Goal: Communication & Community: Participate in discussion

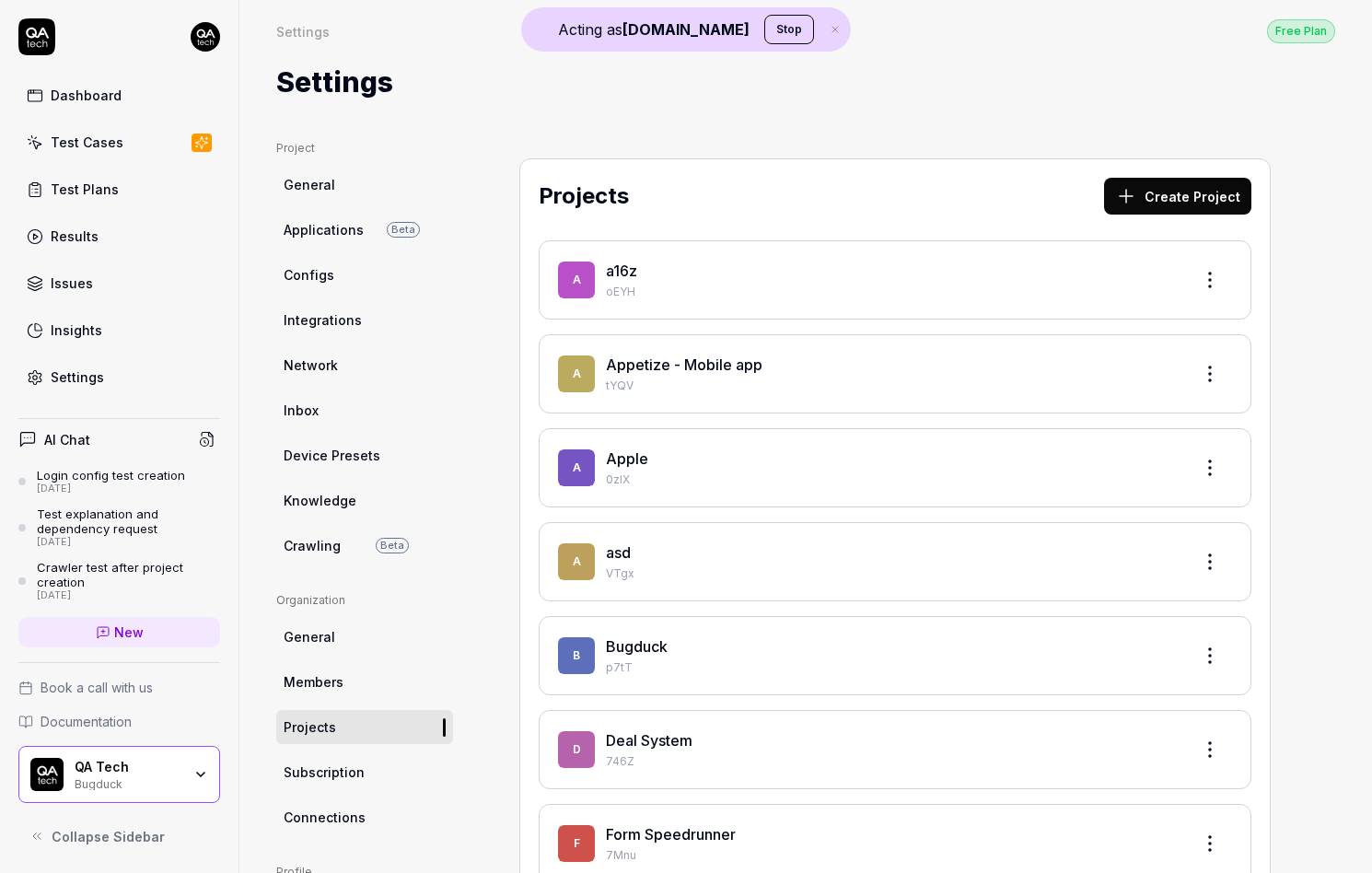
click at [140, 634] on span "New" at bounding box center [129, 632] width 30 height 19
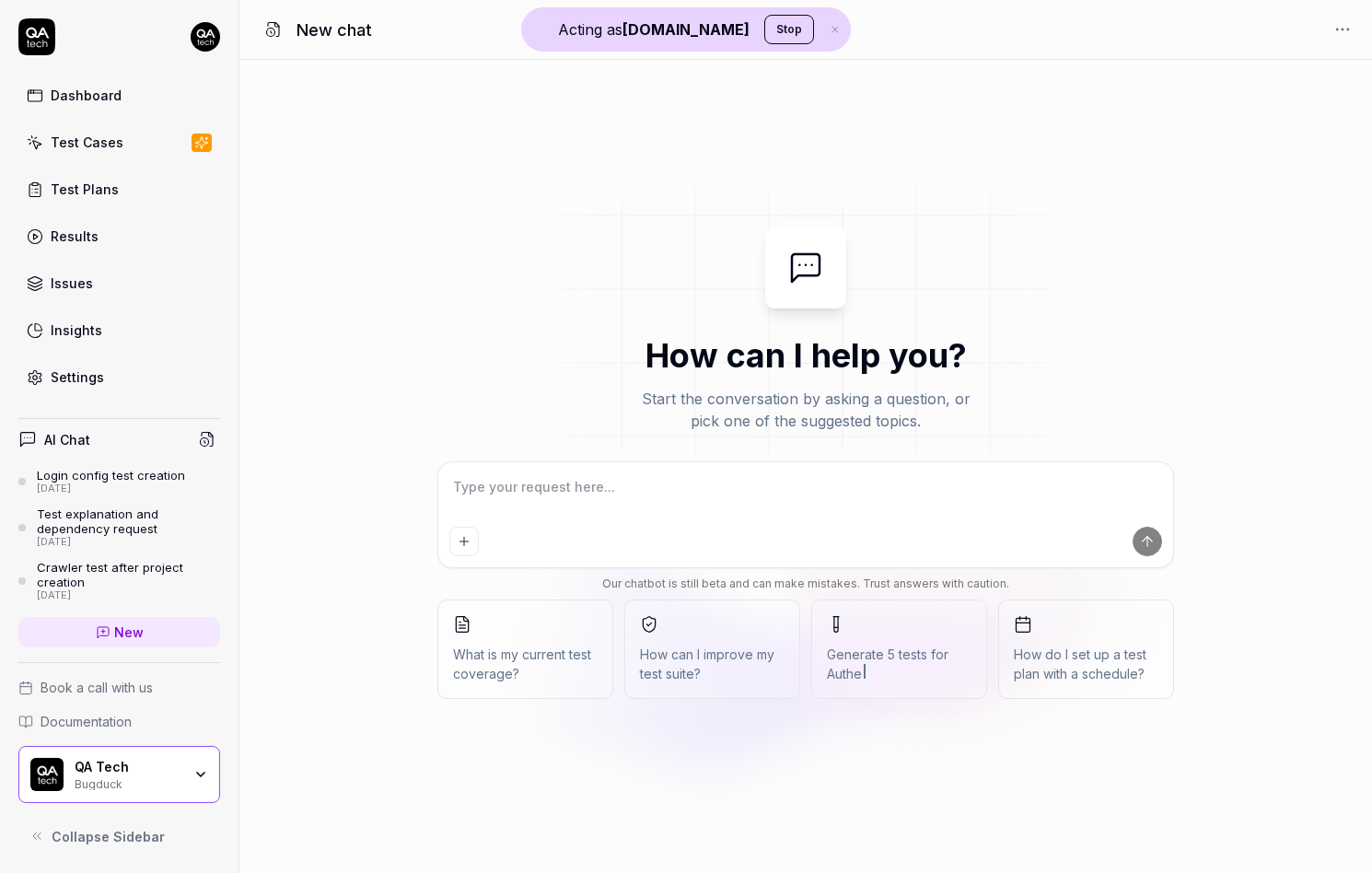
type textarea "*"
type textarea "H"
type textarea "*"
type textarea "He"
type textarea "*"
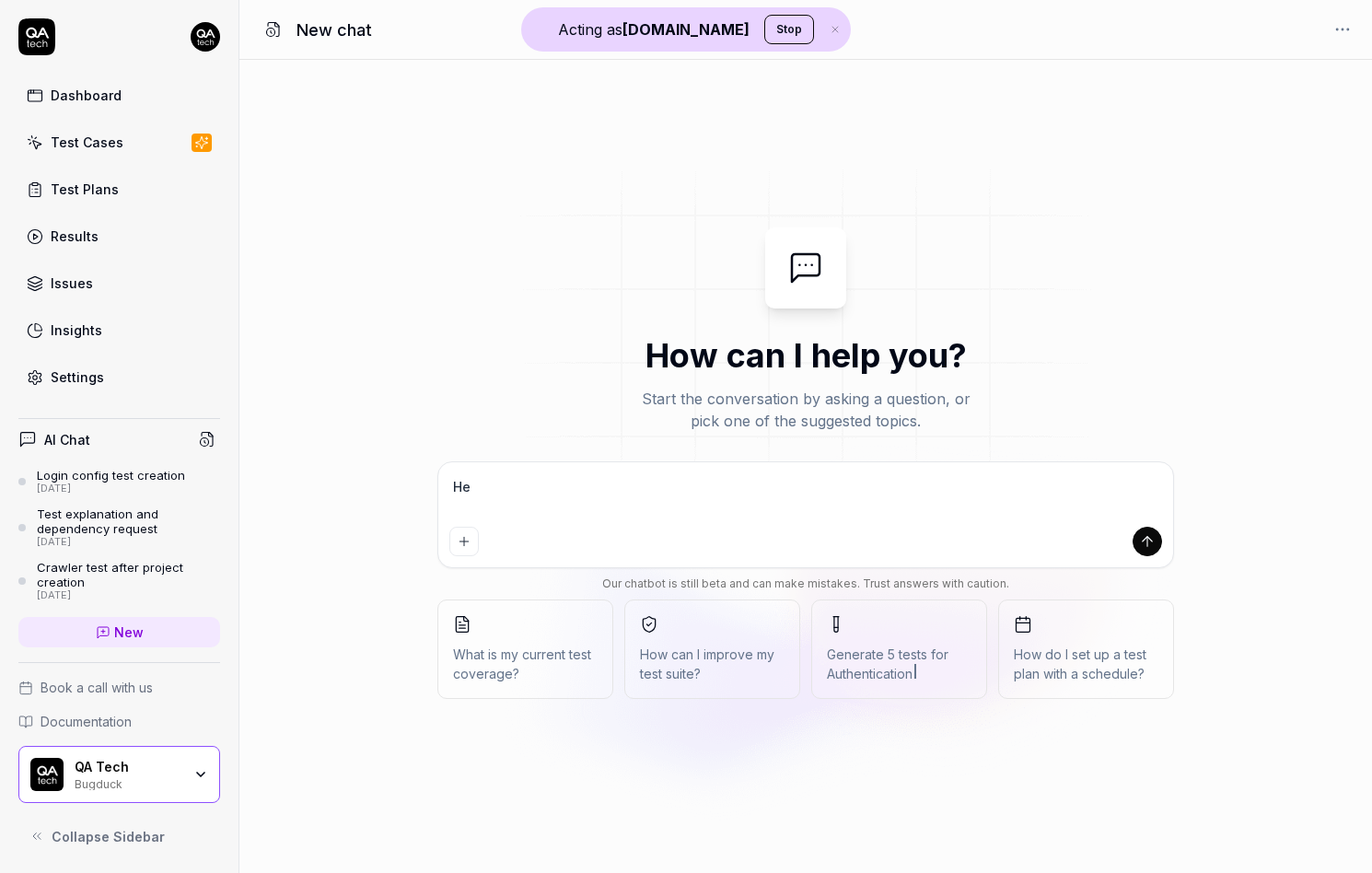
type textarea "Hey"
type textarea "*"
type textarea "Hey"
type textarea "*"
type textarea "Hey t"
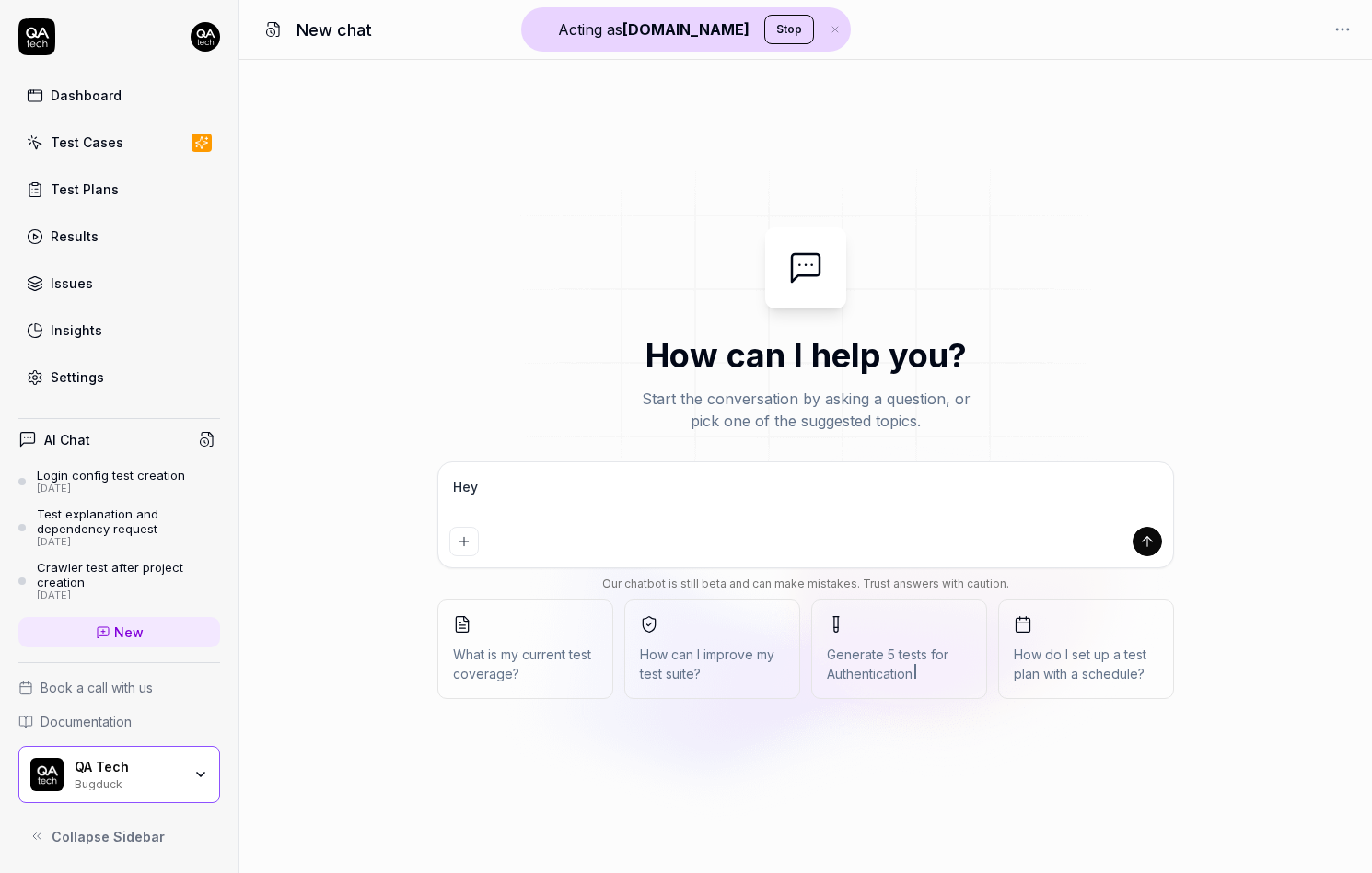
type textarea "*"
type textarea "Hey te"
type textarea "*"
type textarea "Hey tes"
type textarea "*"
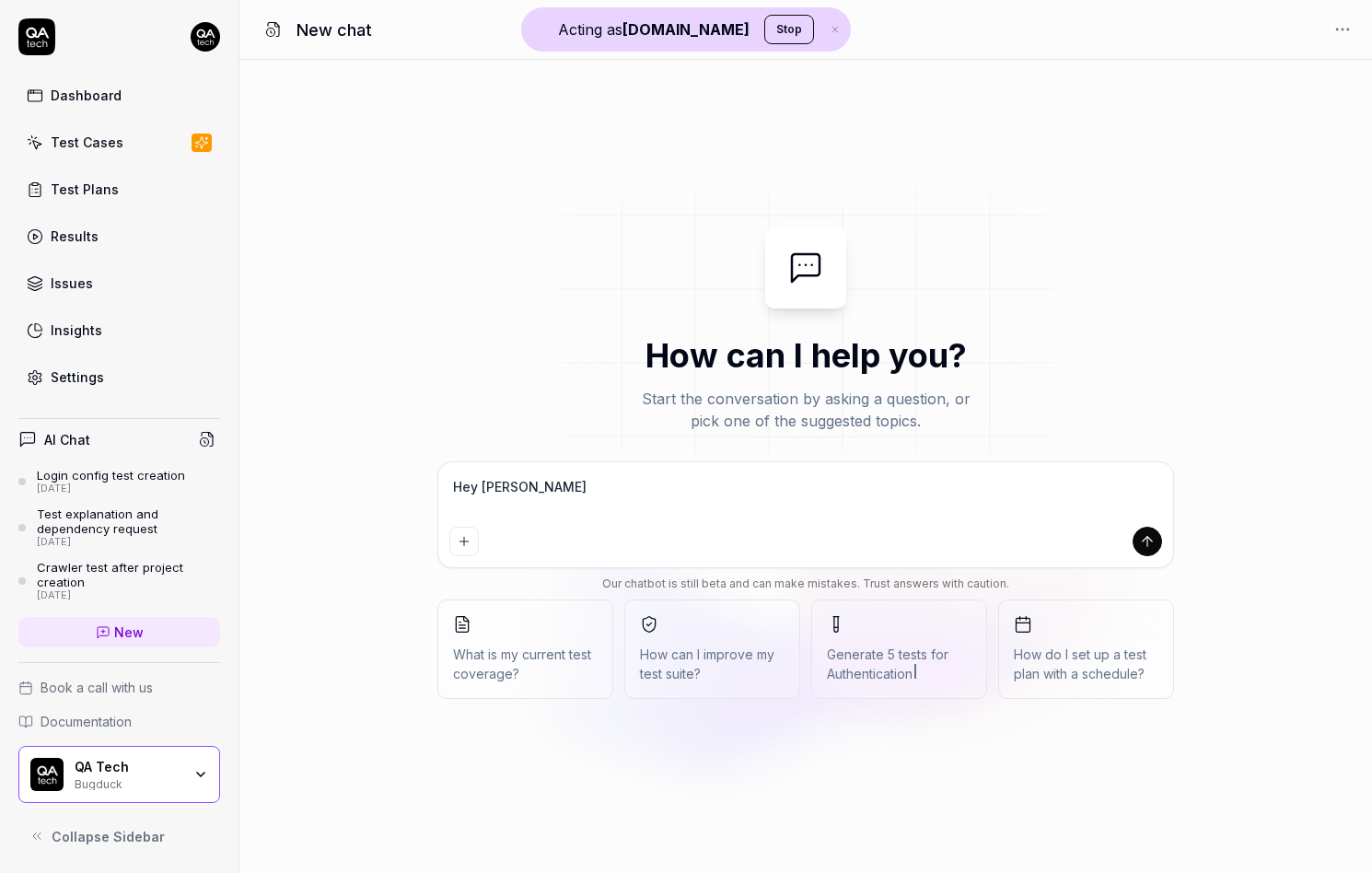
type textarea "Hey test"
type textarea "*"
type textarea "Hey testi"
type textarea "*"
type textarea "Hey testin"
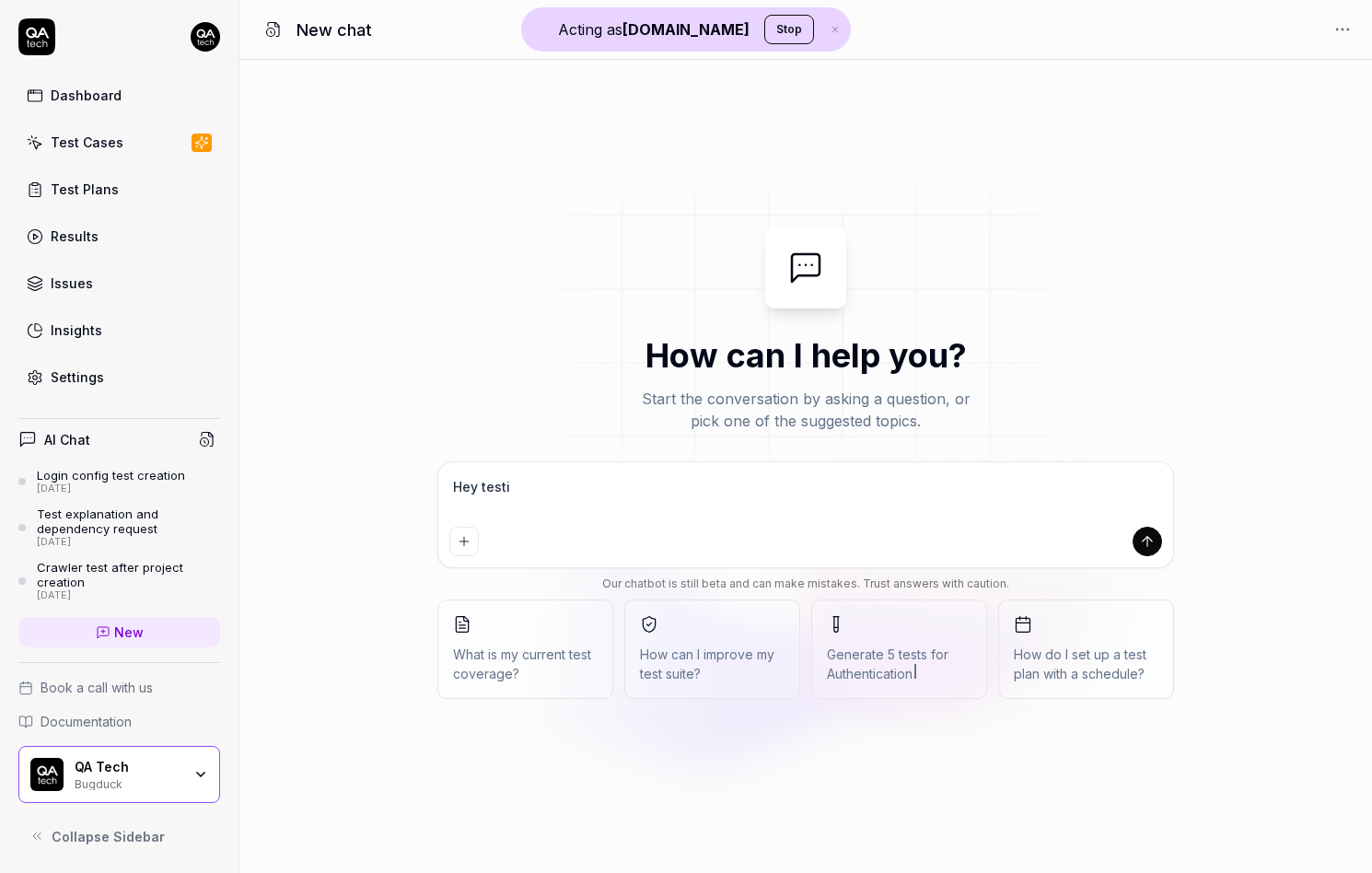
type textarea "*"
type textarea "Hey testing"
type textarea "*"
type textarea "Hey testing"
type textarea "*"
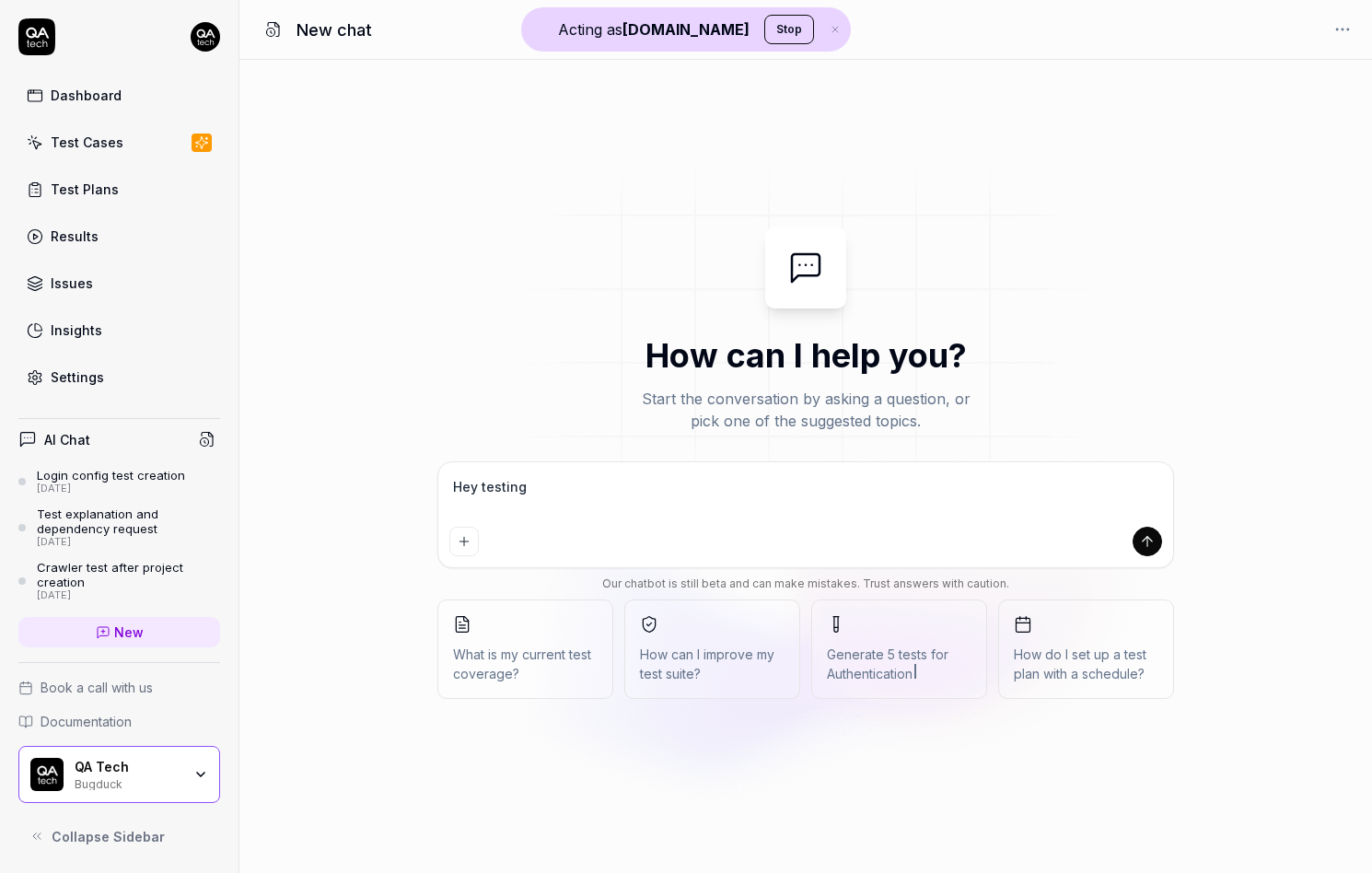
type textarea "Hey testing t"
type textarea "*"
type textarea "Hey testing te"
type textarea "*"
type textarea "Hey testing tes"
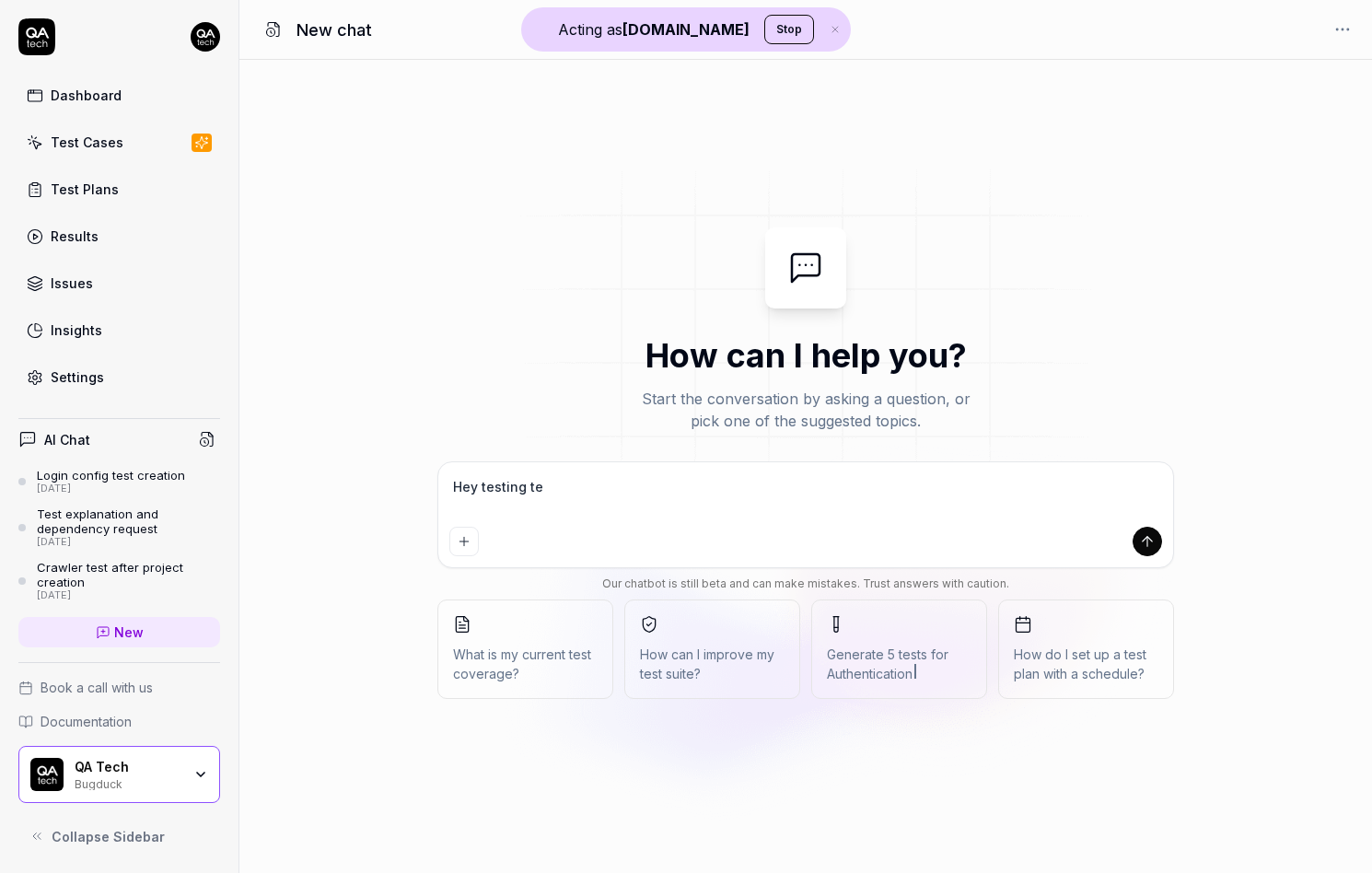
type textarea "*"
type textarea "Hey testing test"
type textarea "*"
type textarea "Hey testing testi"
type textarea "*"
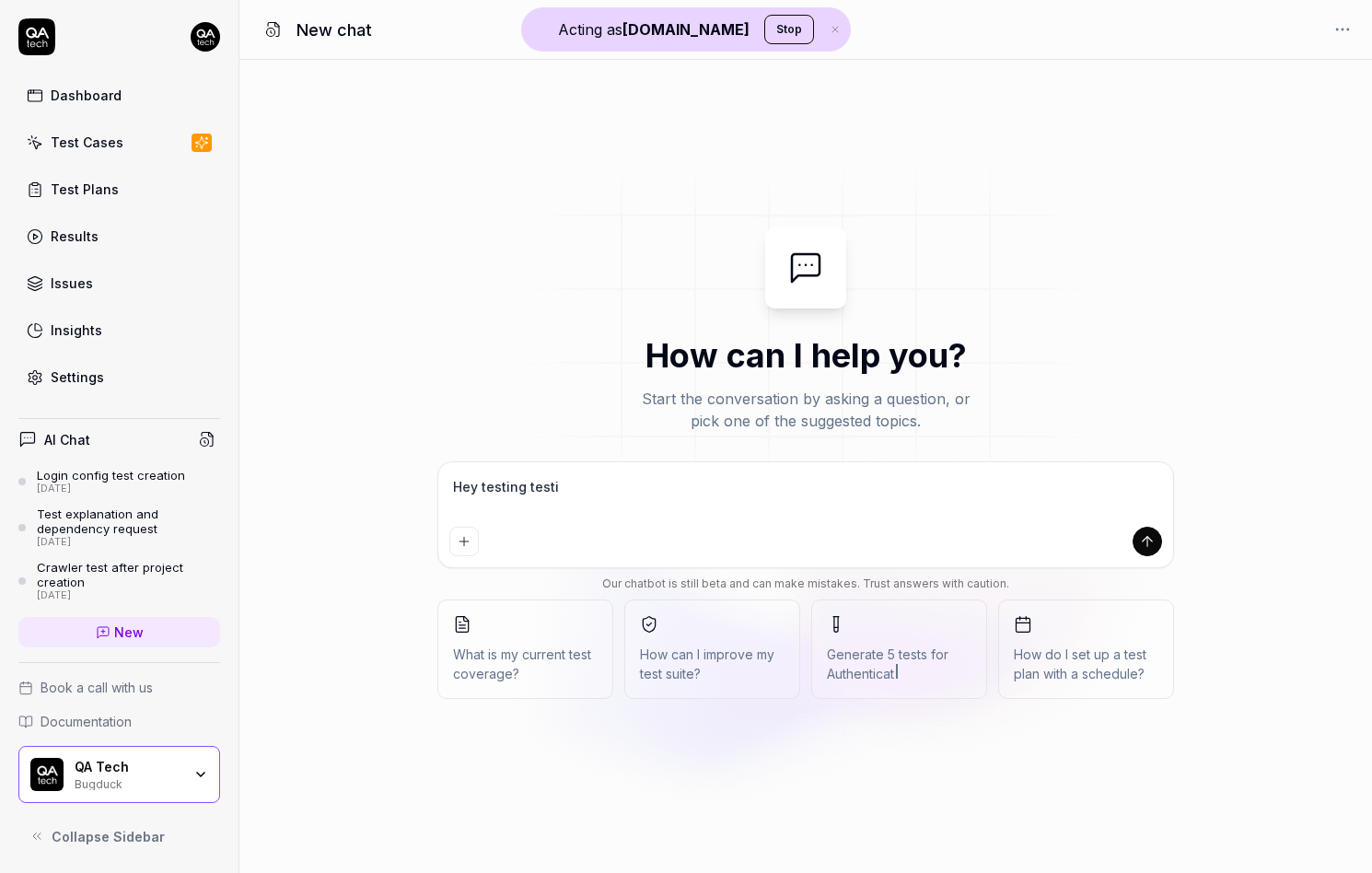
type textarea "Hey testing testin"
type textarea "*"
type textarea "Hey testing testing"
type textarea "*"
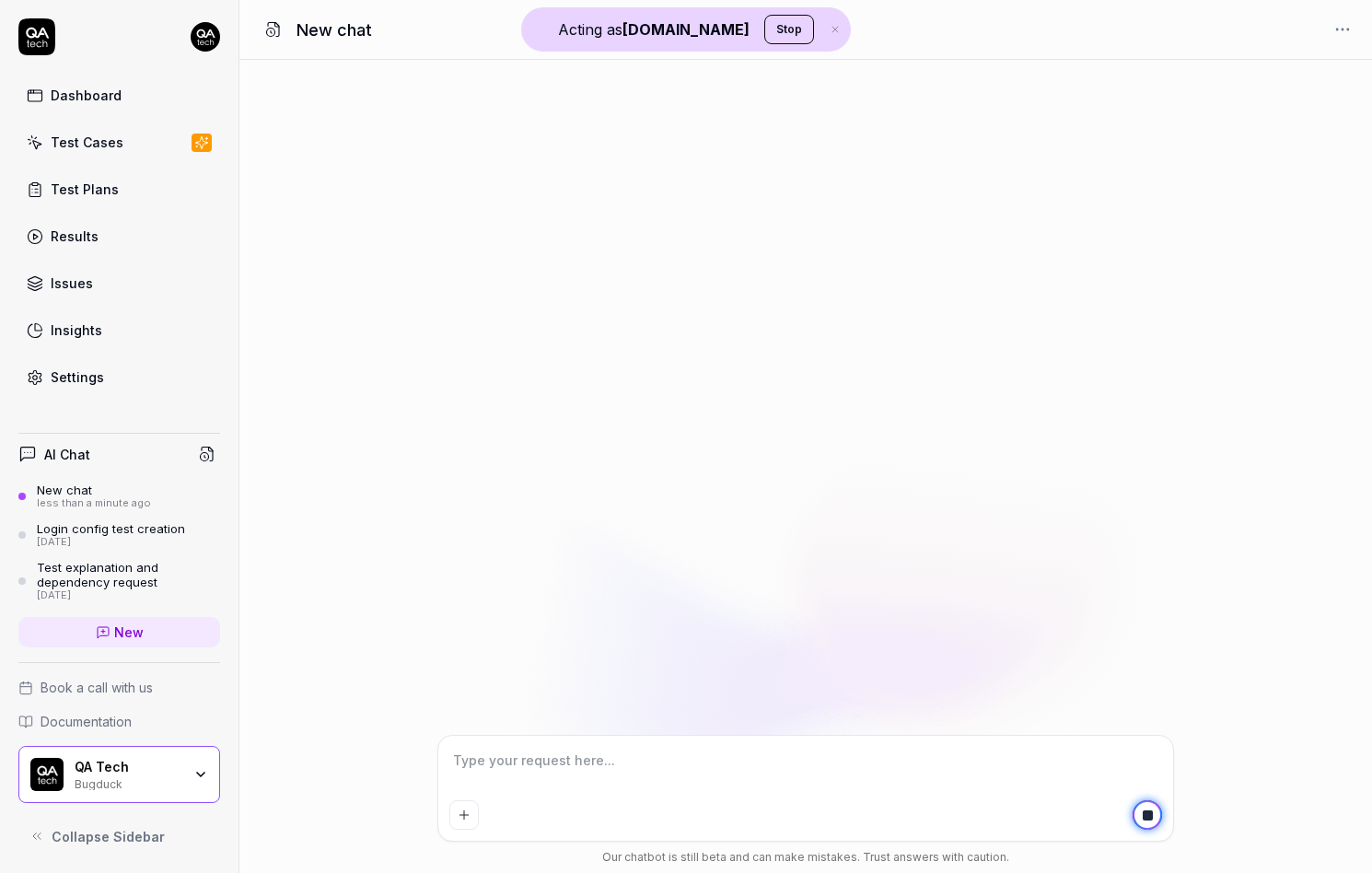
type textarea "*"
click at [148, 503] on link "Hey testing testing less than a minute ago" at bounding box center [119, 496] width 202 height 28
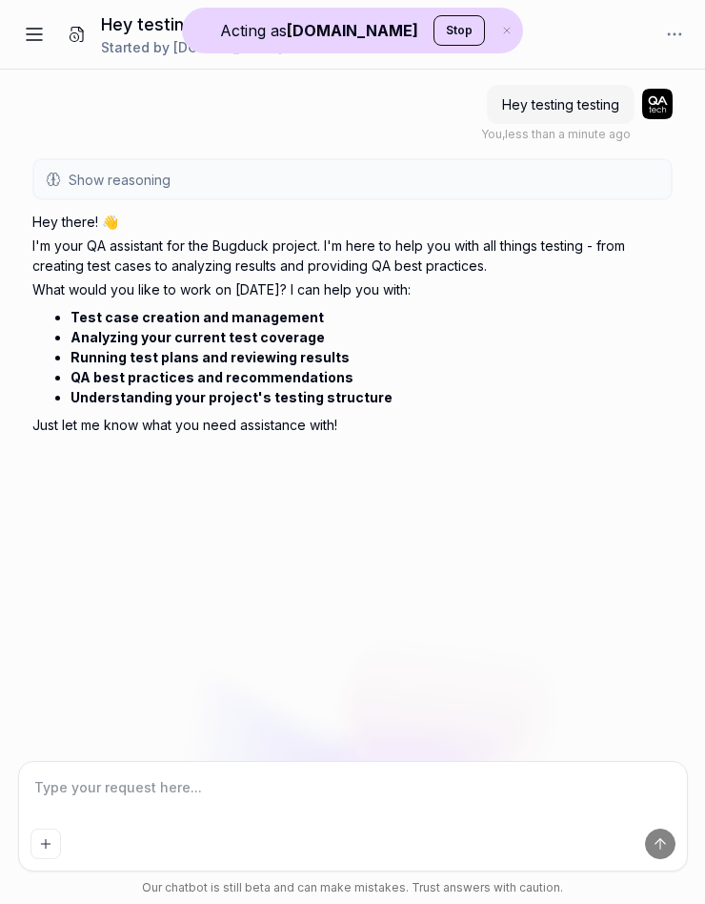
click at [424, 792] on textarea at bounding box center [353, 797] width 645 height 48
type textarea "okay?"
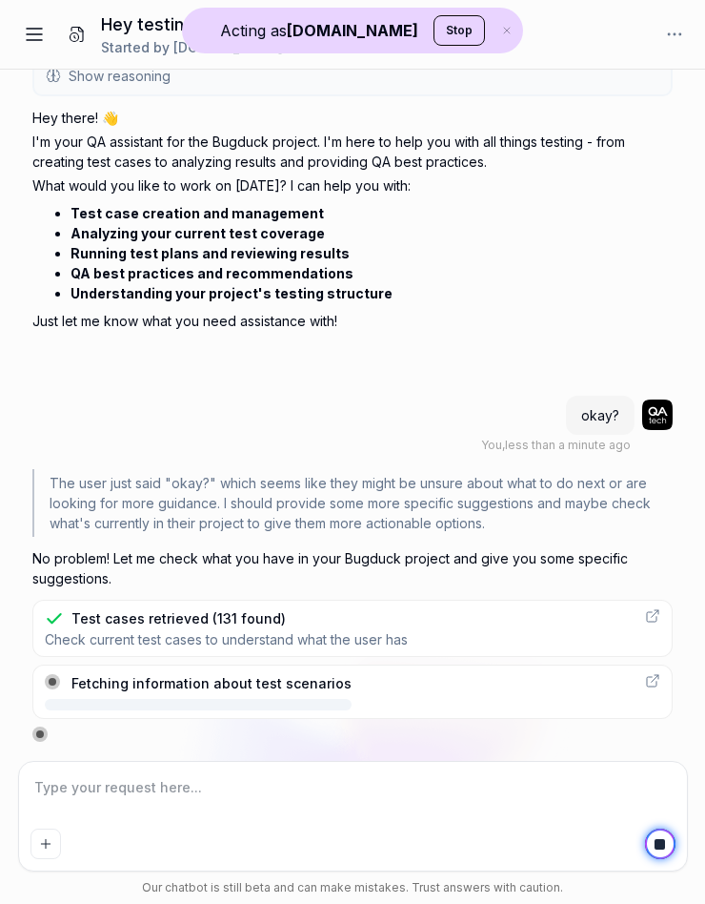
scroll to position [107, 0]
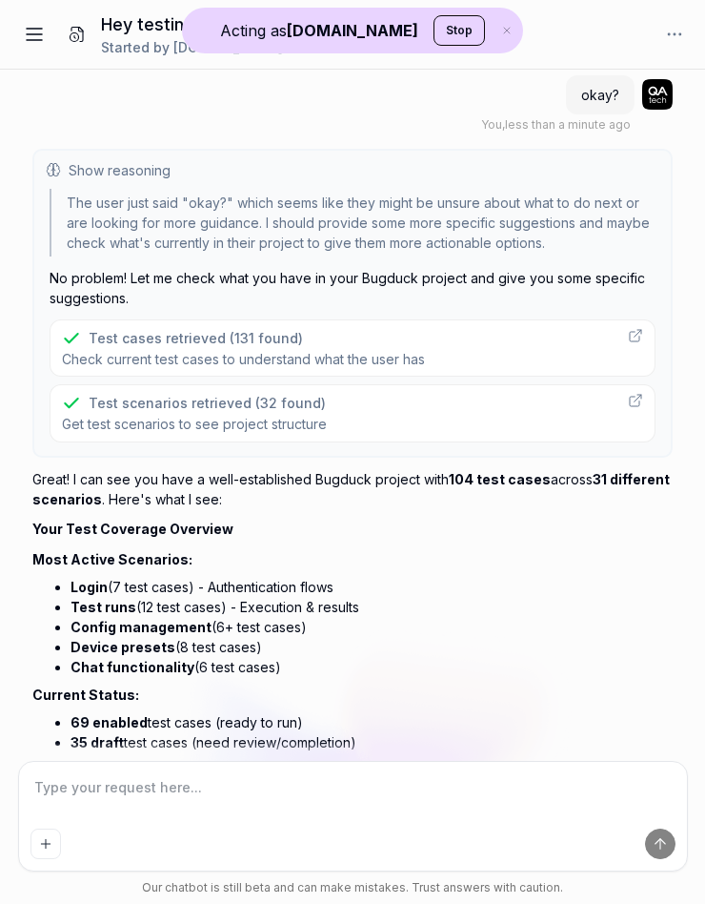
click at [204, 787] on textarea at bounding box center [353, 797] width 645 height 48
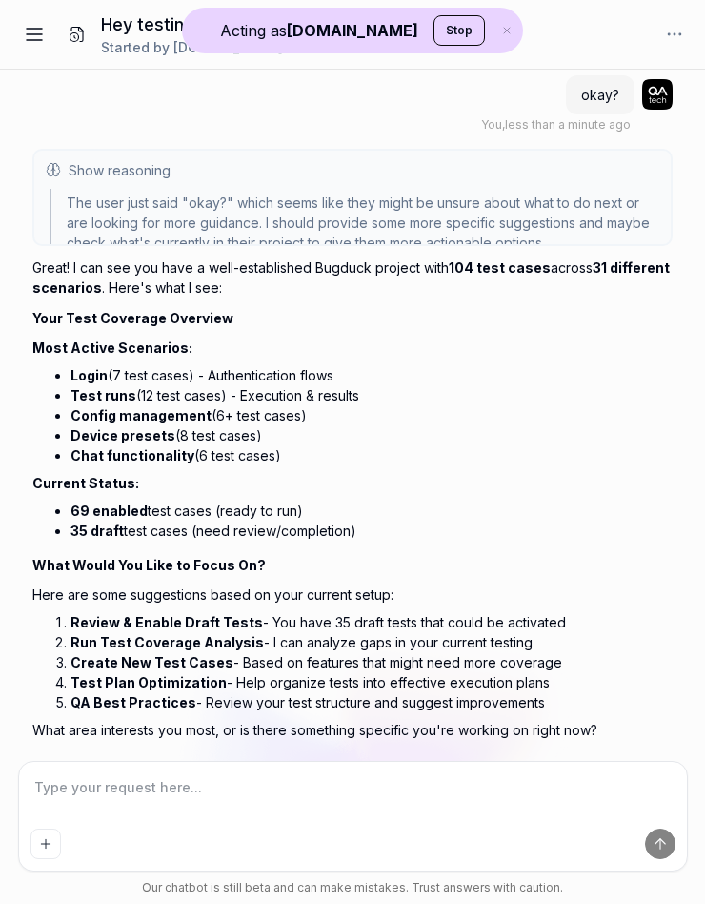
scroll to position [417, 0]
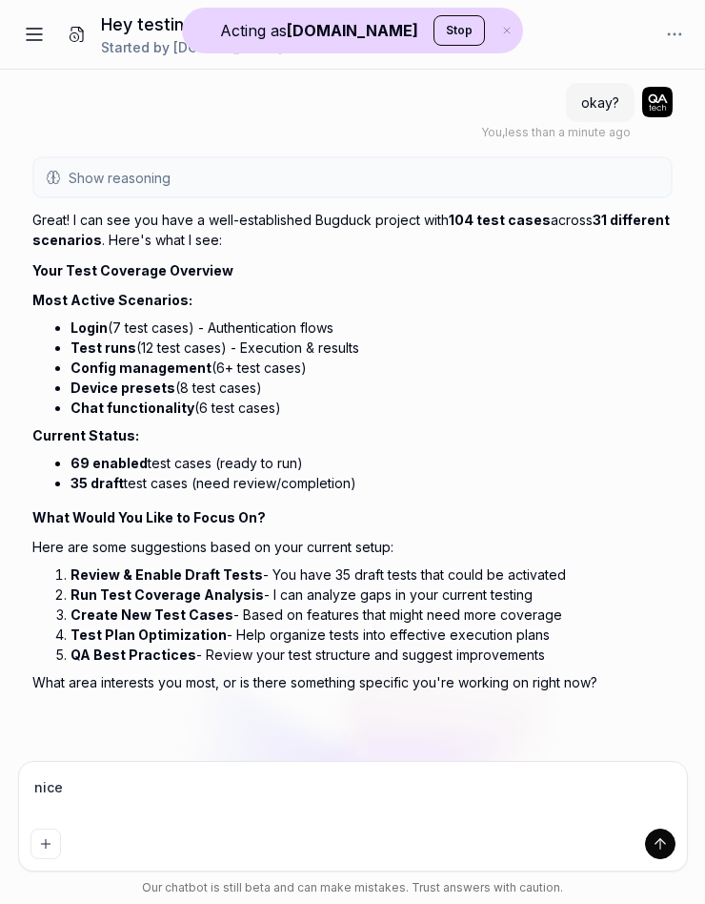
type textarea "nice."
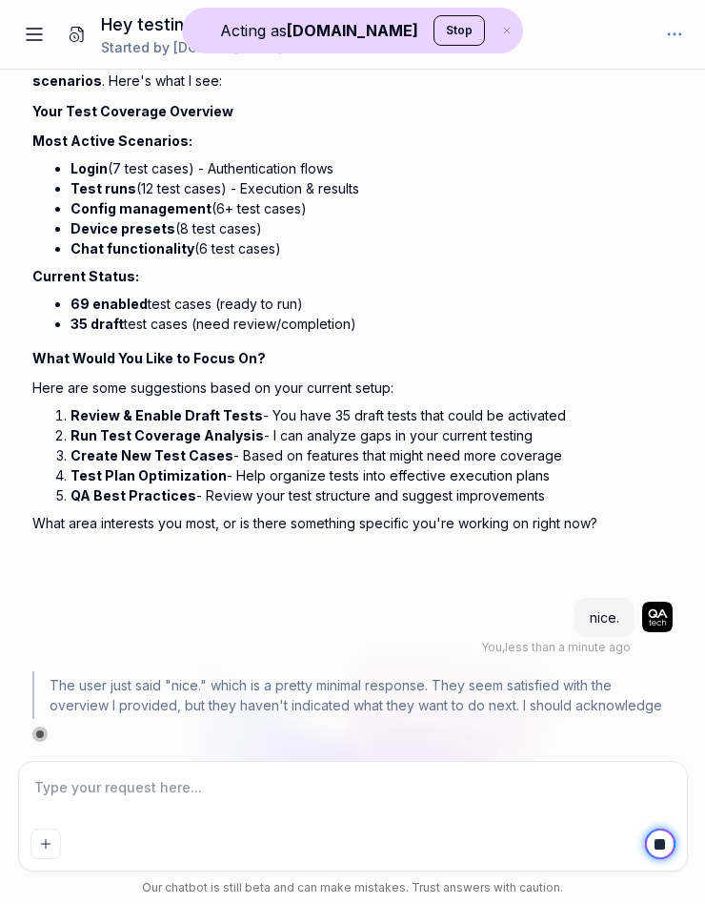
scroll to position [596, 0]
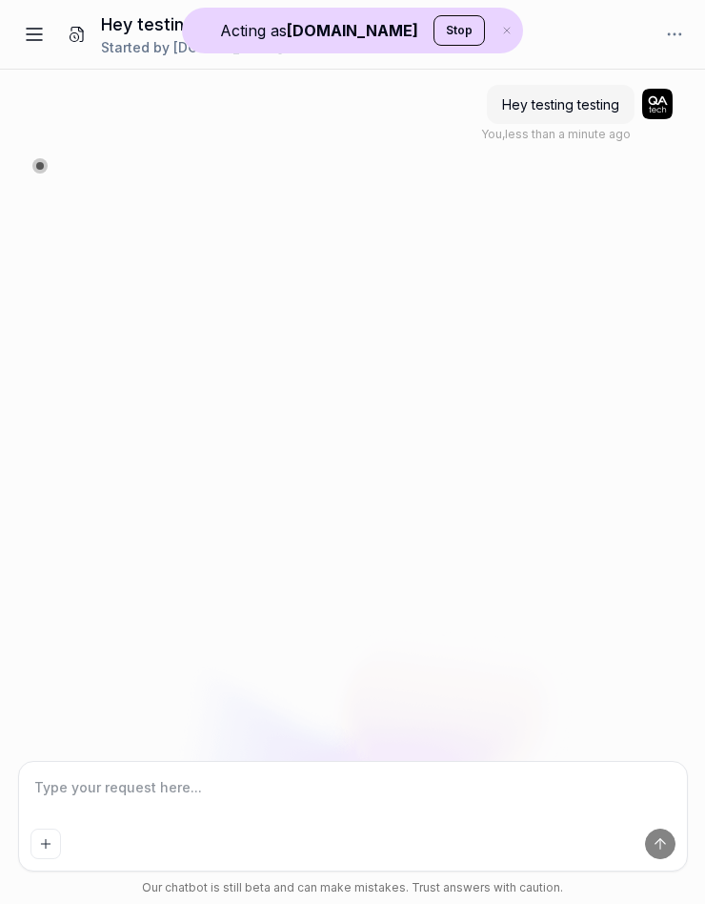
click at [154, 556] on div "Hey testing testing You , less than a minute ago" at bounding box center [352, 415] width 705 height 691
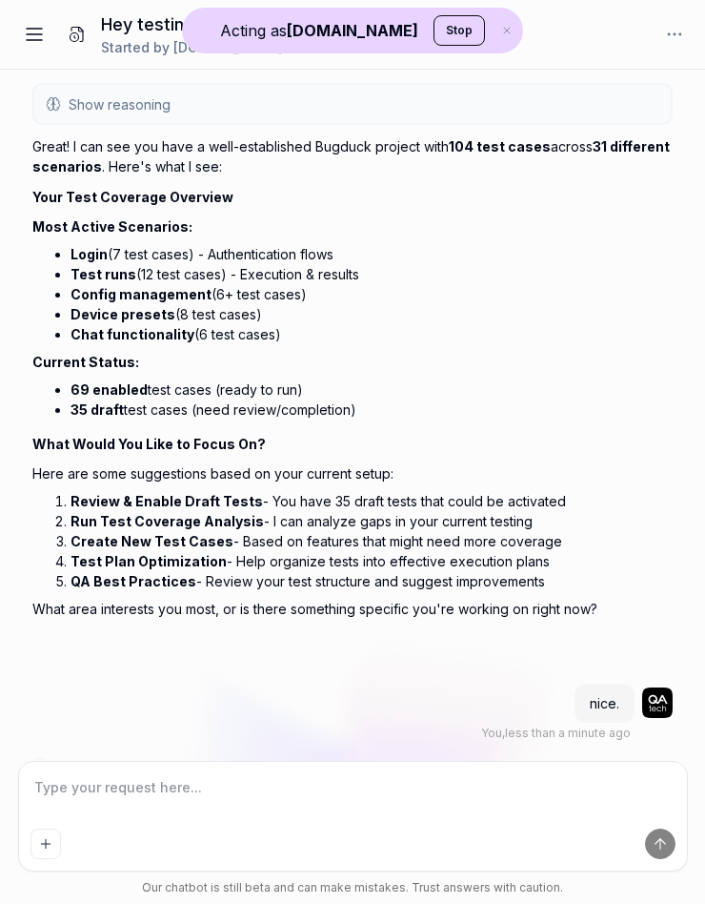
scroll to position [521, 0]
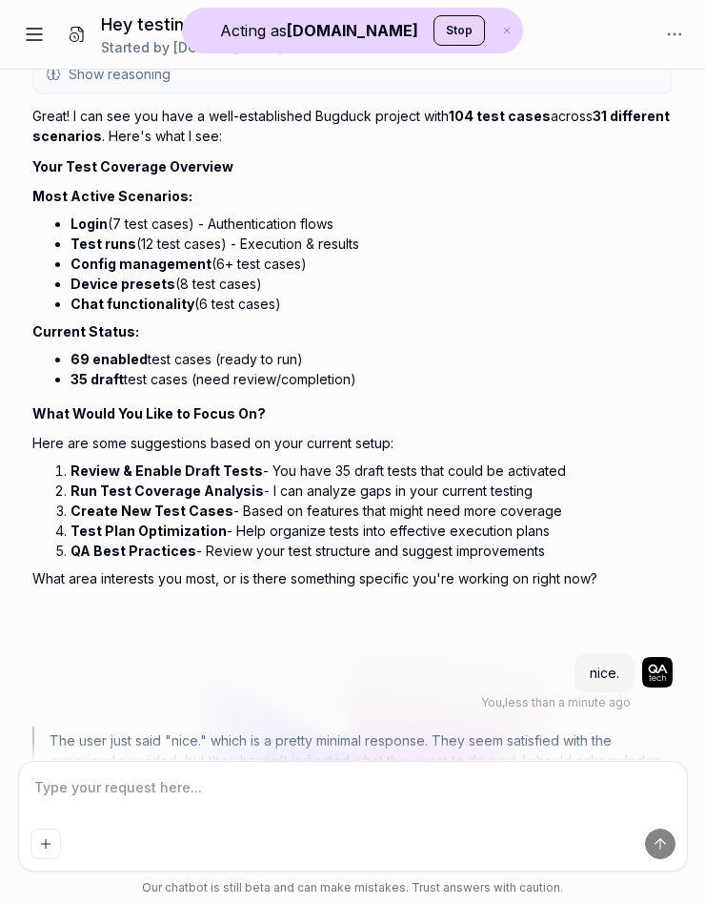
type textarea "*"
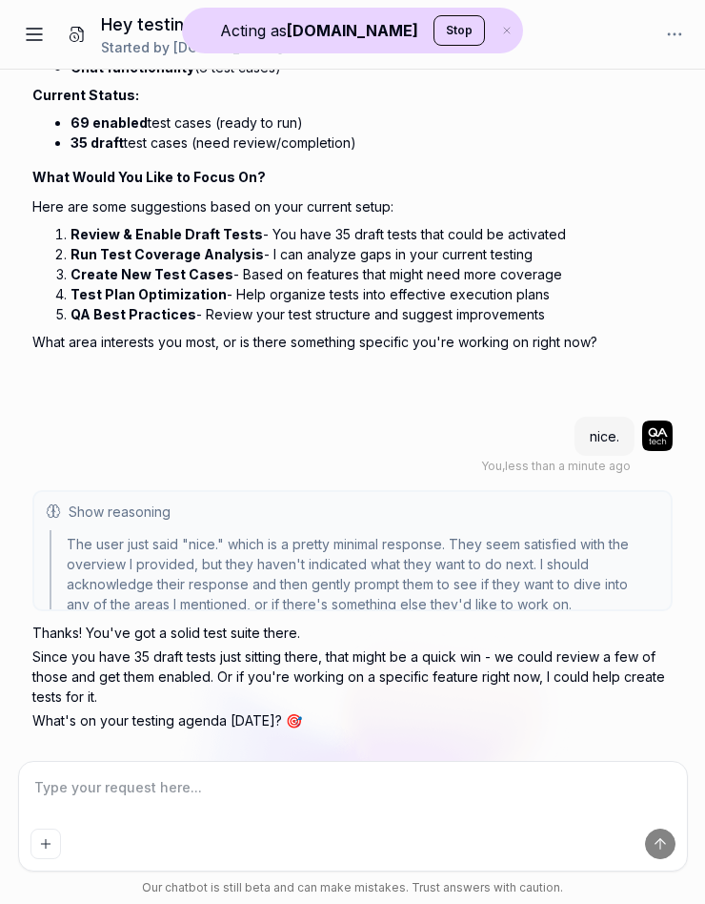
scroll to position [716, 0]
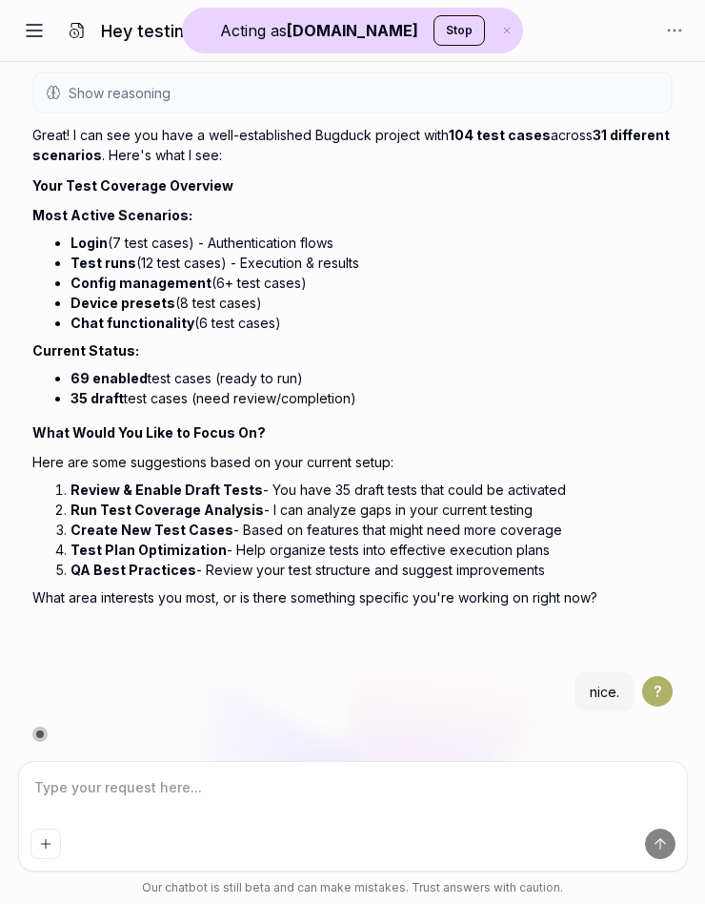
scroll to position [521, 0]
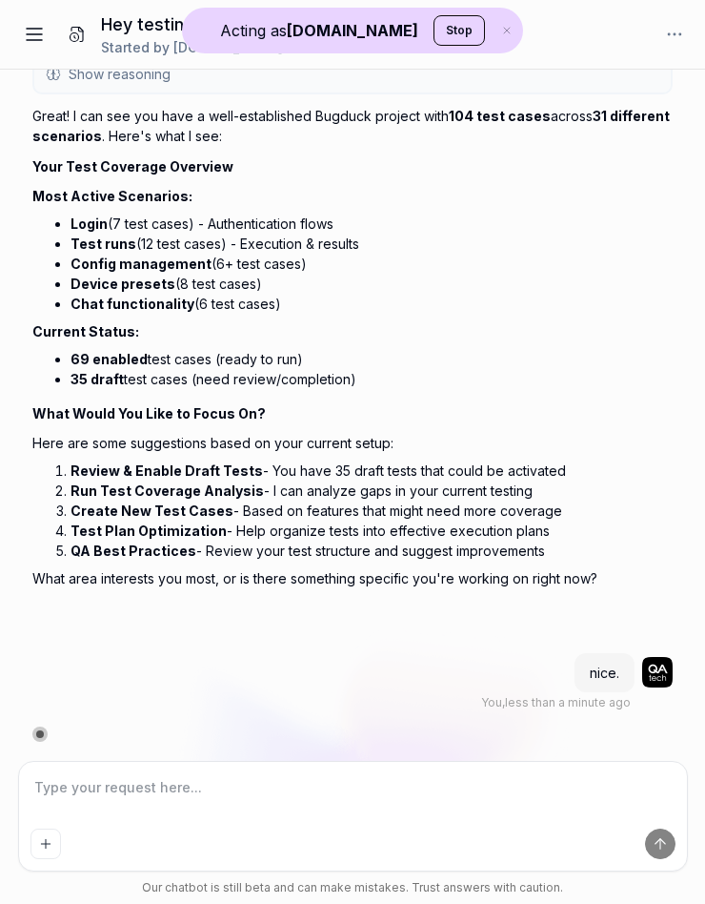
type textarea "*"
